Goal: Task Accomplishment & Management: Use online tool/utility

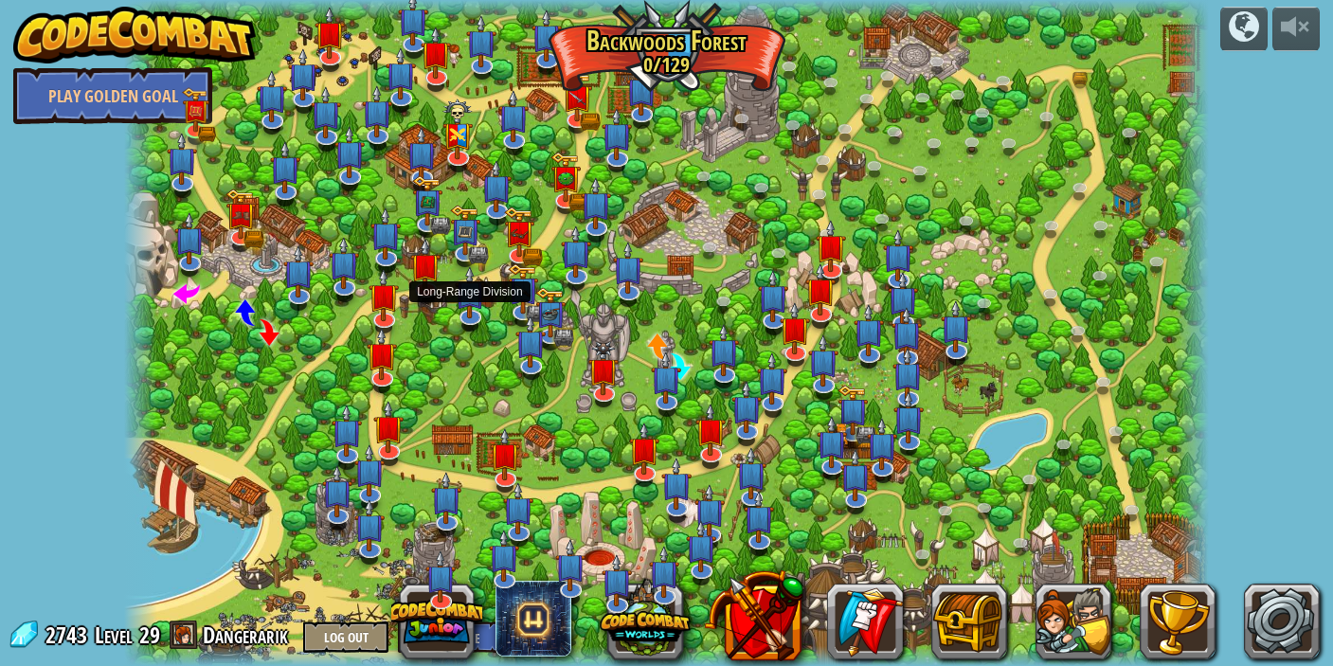
select select "en-[GEOGRAPHIC_DATA]"
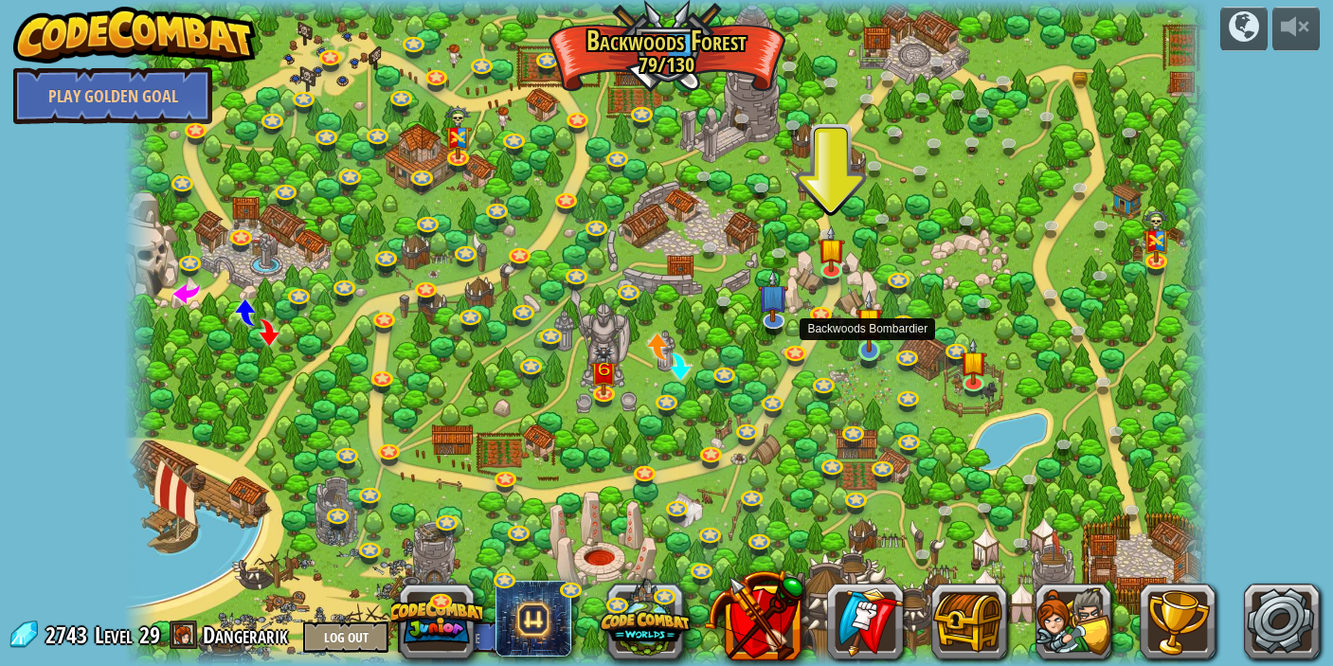
click at [869, 349] on img at bounding box center [868, 321] width 27 height 63
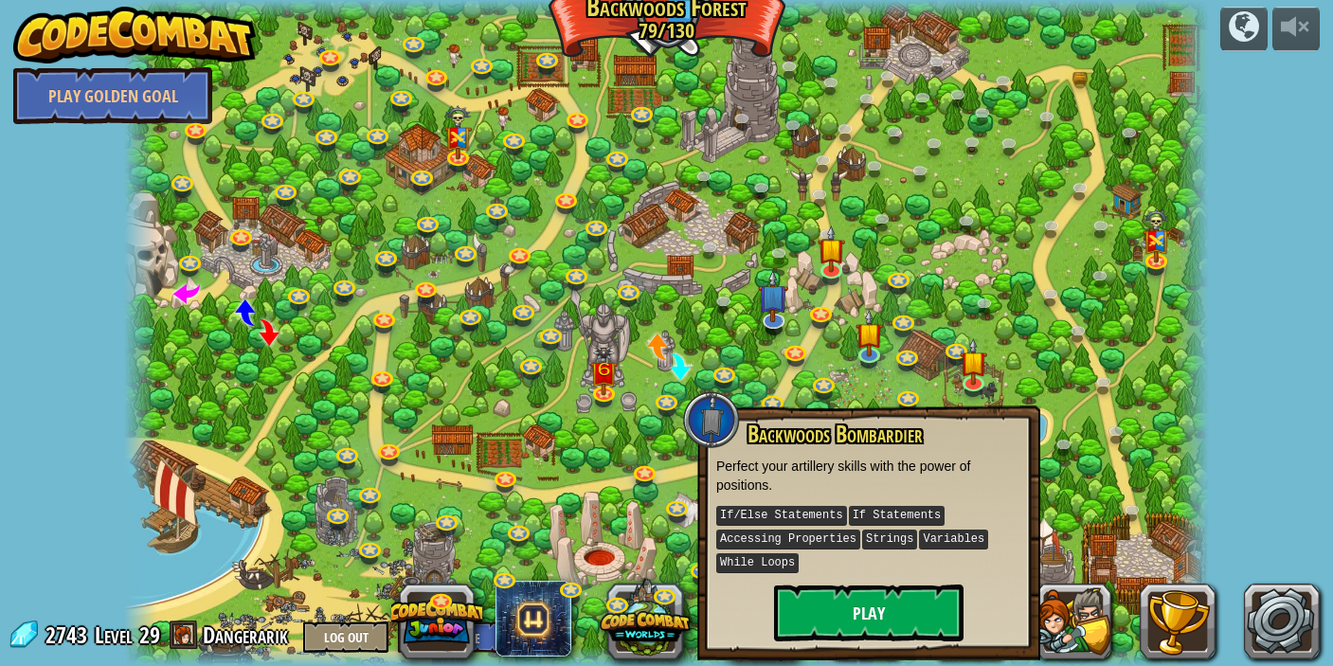
click at [864, 622] on button "Play" at bounding box center [868, 612] width 189 height 57
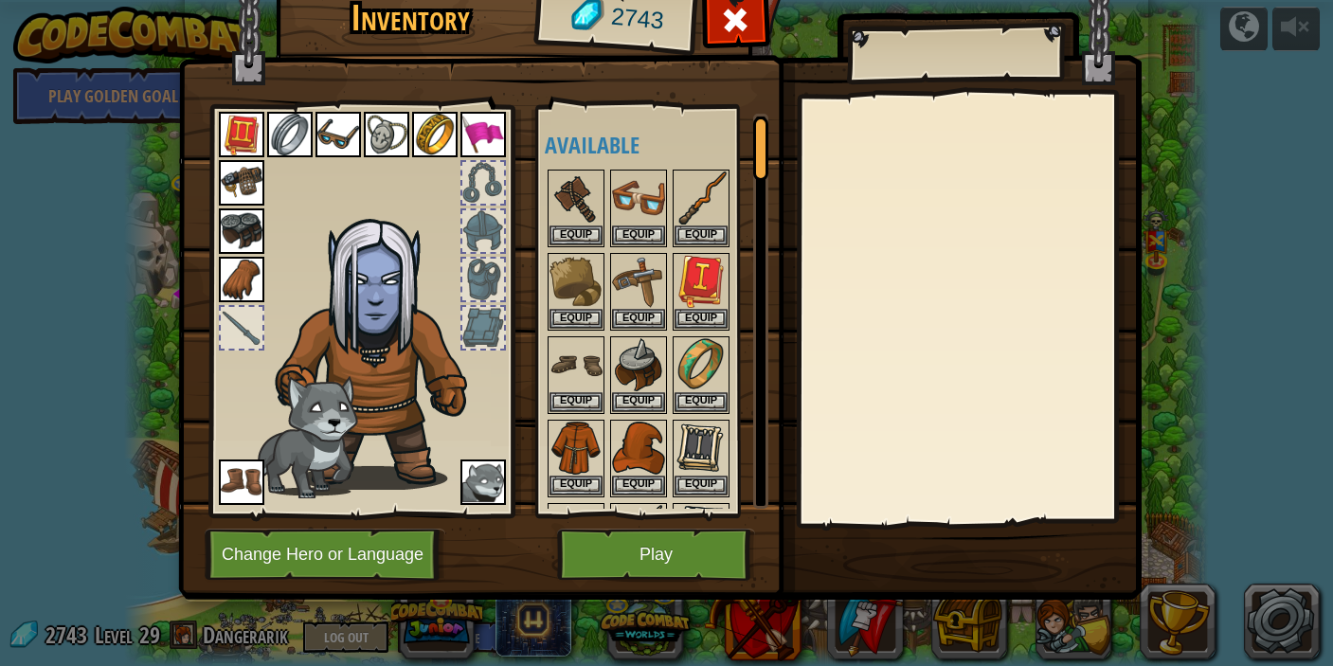
click at [663, 556] on button "Play" at bounding box center [656, 555] width 198 height 52
click at [682, 555] on button "Play" at bounding box center [656, 555] width 198 height 52
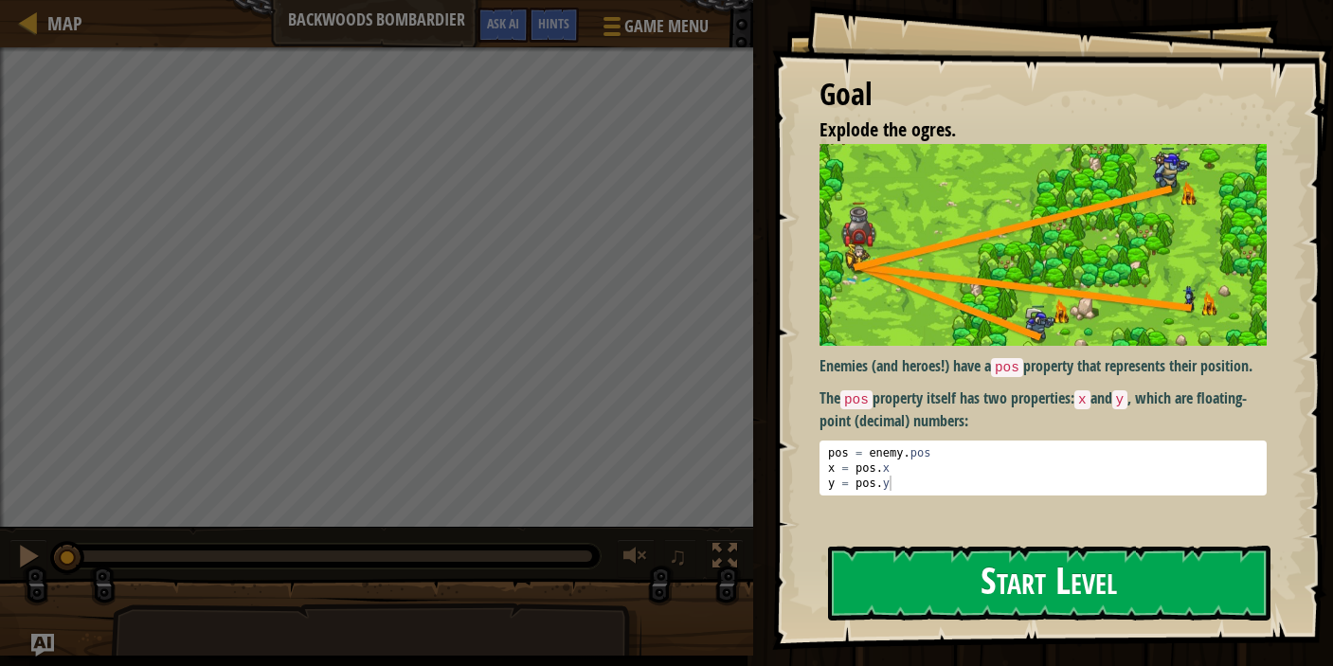
click at [980, 298] on img at bounding box center [1042, 245] width 447 height 203
drag, startPoint x: 873, startPoint y: 414, endPoint x: 1086, endPoint y: 434, distance: 213.1
click at [1071, 431] on p "The pos property itself has two properties: x and y , which are floating-point …" at bounding box center [1042, 409] width 447 height 44
click at [1057, 587] on button "Start Level" at bounding box center [1049, 583] width 442 height 75
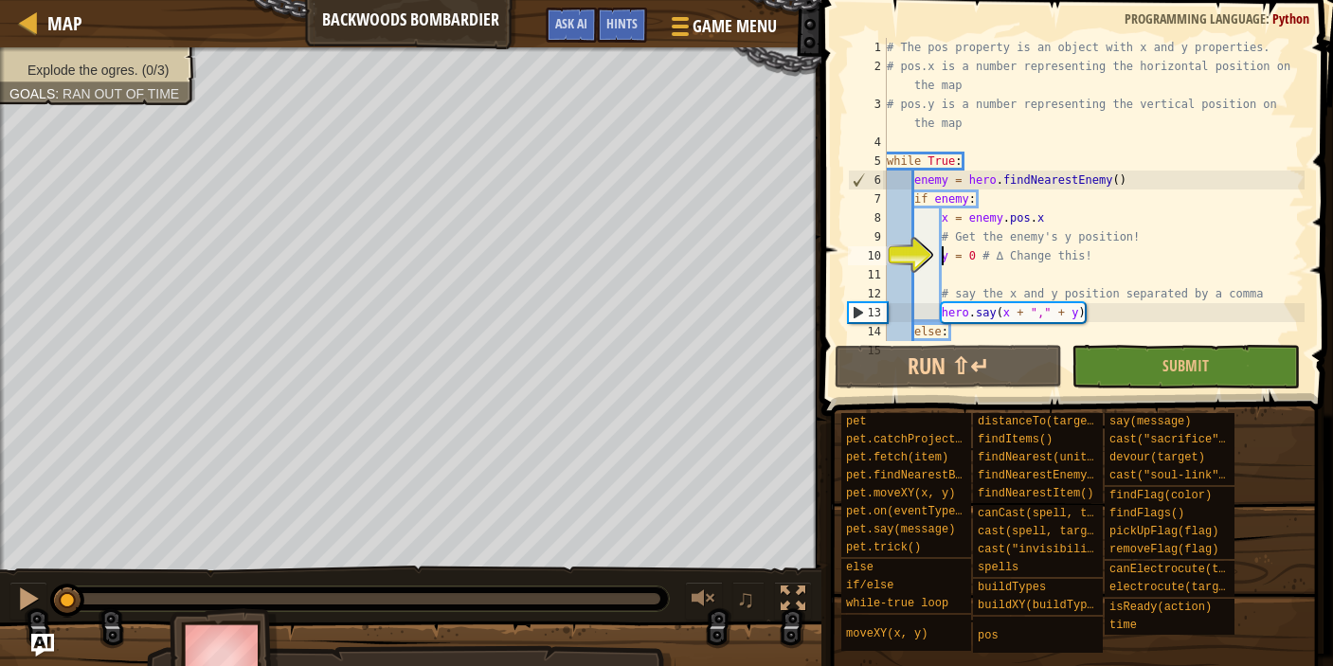
scroll to position [38, 0]
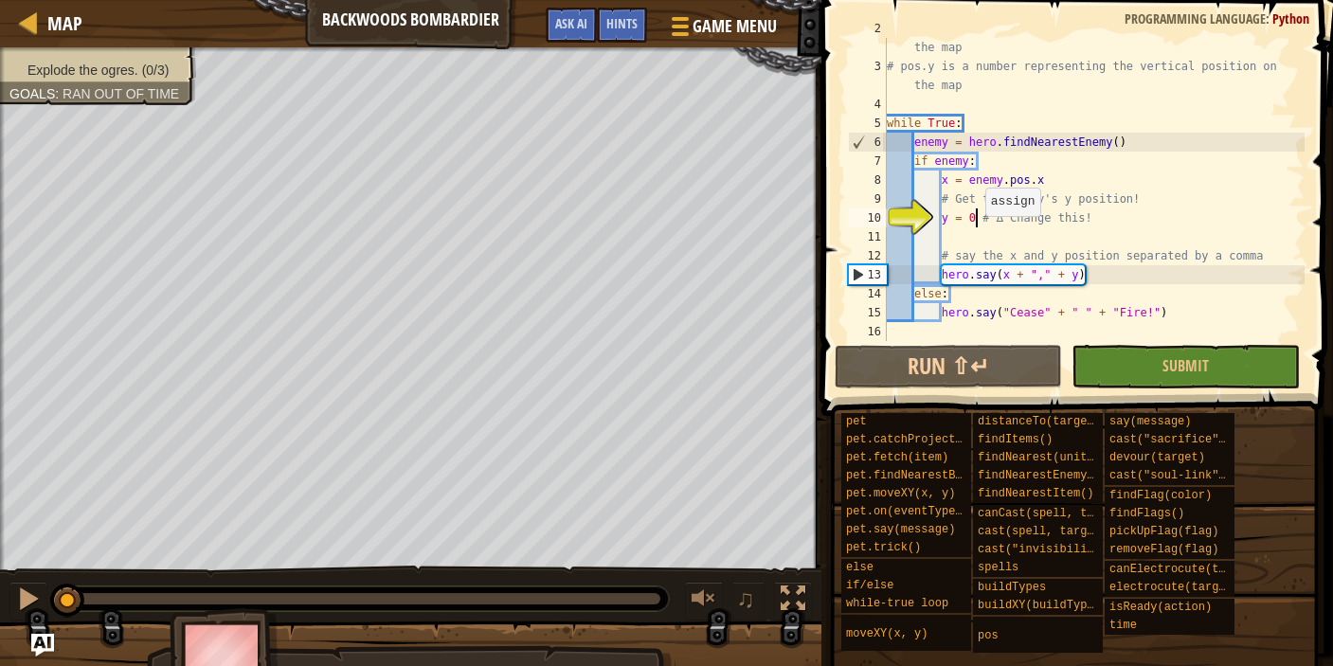
click at [977, 216] on div "# pos.x is a number representing the horizontal position on the map # pos.y is …" at bounding box center [1094, 199] width 422 height 360
drag, startPoint x: 67, startPoint y: 593, endPoint x: 71, endPoint y: 576, distance: 17.5
click at [71, 576] on div "♫" at bounding box center [410, 594] width 821 height 57
click at [21, 595] on div at bounding box center [28, 598] width 25 height 25
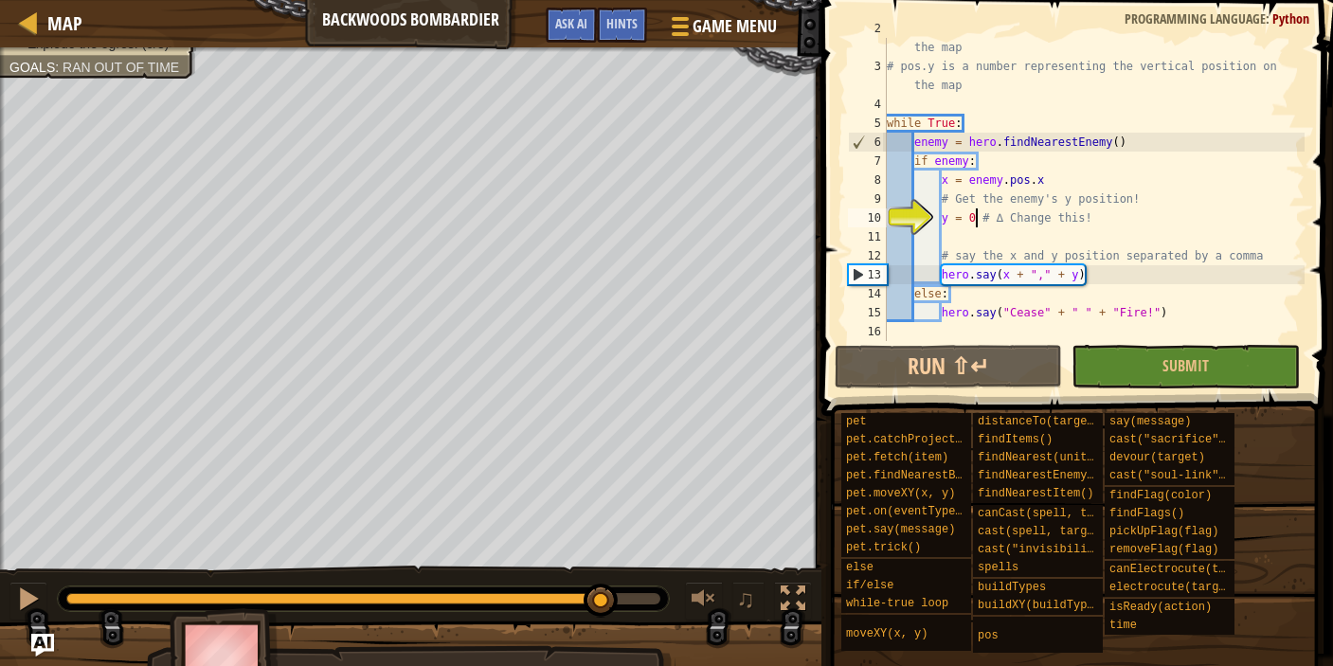
drag, startPoint x: 78, startPoint y: 603, endPoint x: 781, endPoint y: 654, distance: 704.7
click at [780, 654] on div "Explode the ogres. (0/3) Goals : Ran out of time G reen B lack V iolet ♫ Nalfar…" at bounding box center [666, 372] width 1333 height 651
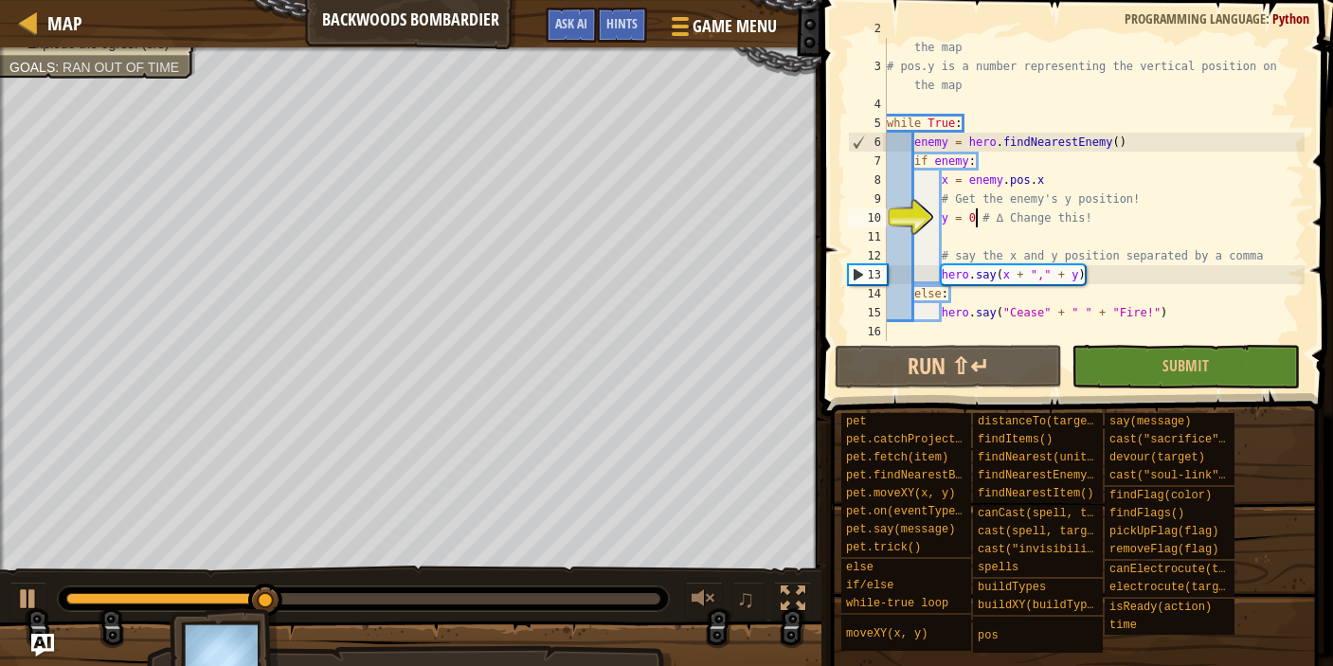
click at [253, 647] on img at bounding box center [225, 660] width 110 height 105
click at [31, 597] on div at bounding box center [28, 598] width 25 height 25
click at [258, 643] on img at bounding box center [225, 660] width 110 height 105
click at [49, 647] on img "Ask AI" at bounding box center [42, 645] width 25 height 25
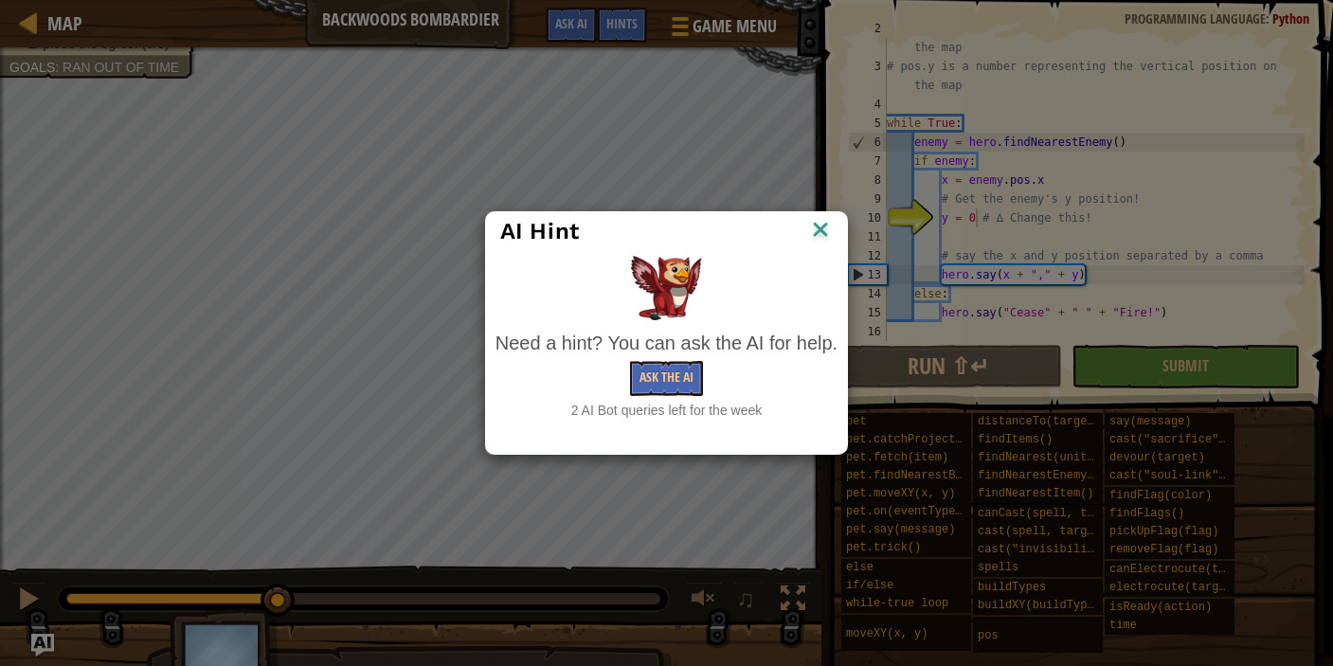
click at [819, 229] on img at bounding box center [820, 231] width 25 height 28
